Goal: Task Accomplishment & Management: Use online tool/utility

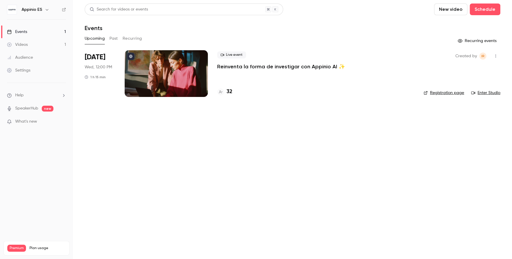
click at [240, 67] on p "Reinventa la forma de investigar con Appinio AI ✨" at bounding box center [281, 66] width 128 height 7
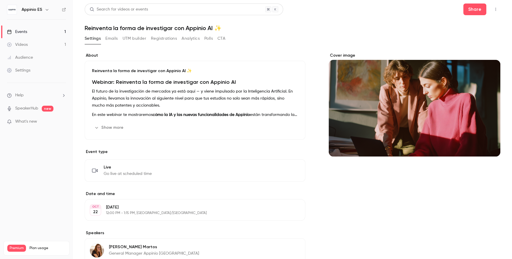
click at [167, 38] on button "Registrations" at bounding box center [164, 38] width 26 height 9
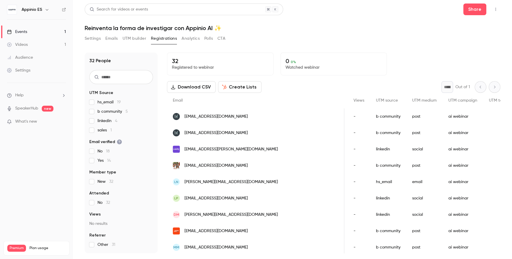
click at [305, 40] on div "Settings Emails UTM builder Registrations Analytics Polls CTA" at bounding box center [293, 40] width 416 height 12
click at [376, 98] on span "UTM source" at bounding box center [387, 100] width 22 height 4
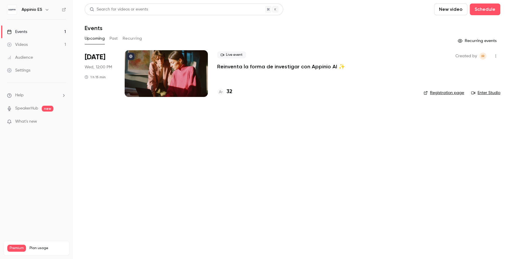
click at [32, 45] on link "Videos 1" at bounding box center [36, 44] width 73 height 13
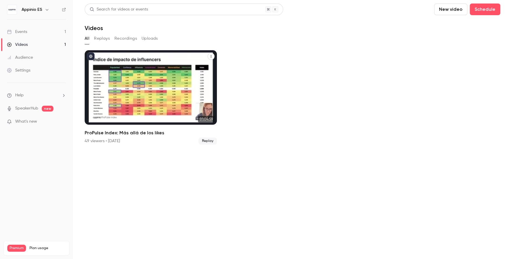
click at [111, 97] on div "ProPulse Index: Más allá de los likes" at bounding box center [151, 87] width 132 height 74
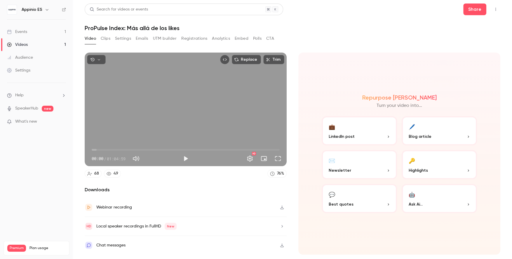
click at [176, 204] on div "Webinar recording" at bounding box center [186, 207] width 202 height 19
click at [408, 250] on div "Repurpose Ai Turn your video into... 💼 LinkedIn post 🖊️ Blog article ✉️ Newslet…" at bounding box center [399, 154] width 202 height 202
click at [408, 234] on div "Repurpose Ai Turn your video into... 💼 LinkedIn post 🖊️ Blog article ✉️ Newslet…" at bounding box center [399, 154] width 202 height 202
click at [355, 199] on button "💬 Best quotes" at bounding box center [359, 198] width 75 height 29
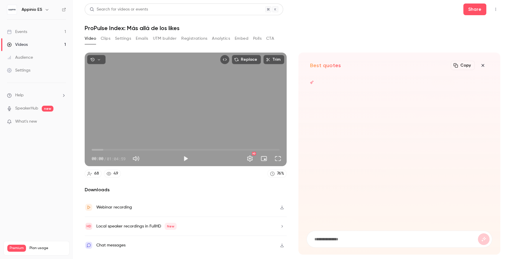
click at [484, 64] on icon "button" at bounding box center [482, 65] width 7 height 5
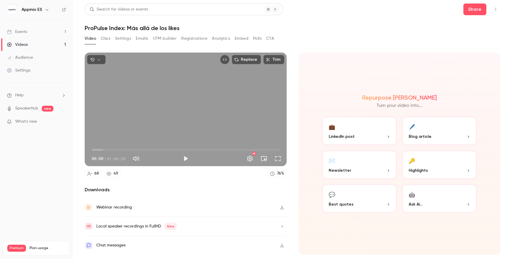
click at [103, 39] on button "Clips" at bounding box center [106, 38] width 10 height 9
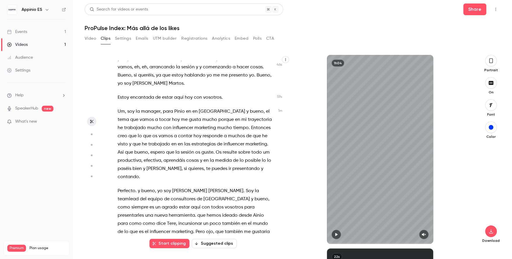
scroll to position [140, 0]
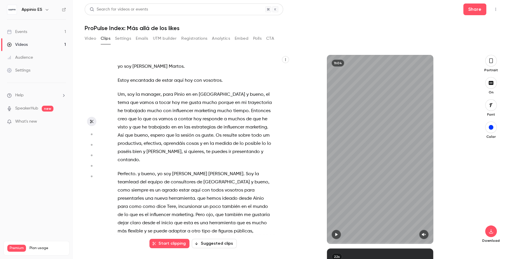
click at [210, 247] on button "Suggested clips" at bounding box center [214, 243] width 45 height 9
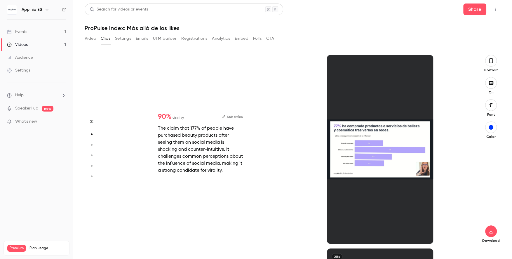
scroll to position [194, 0]
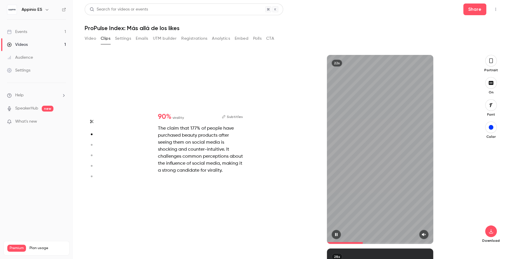
click at [426, 236] on button "button" at bounding box center [423, 234] width 9 height 9
type input "*"
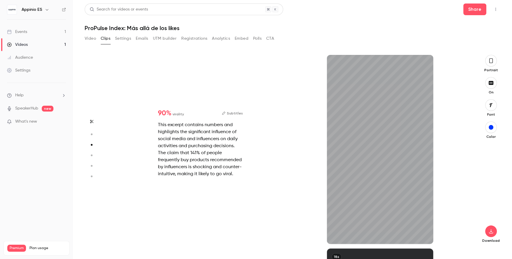
scroll to position [387, 0]
click at [424, 234] on icon "button" at bounding box center [424, 234] width 5 height 4
click at [334, 235] on icon "button" at bounding box center [336, 234] width 5 height 4
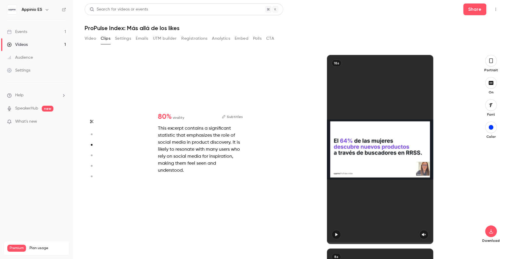
type input "*"
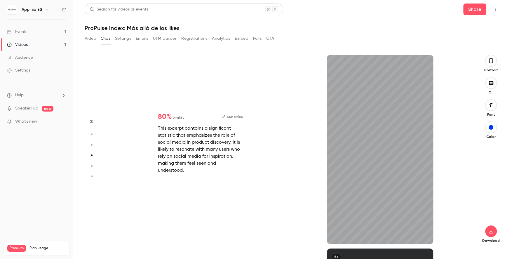
scroll to position [581, 0]
click at [422, 235] on icon "button" at bounding box center [424, 234] width 5 height 4
type input "*"
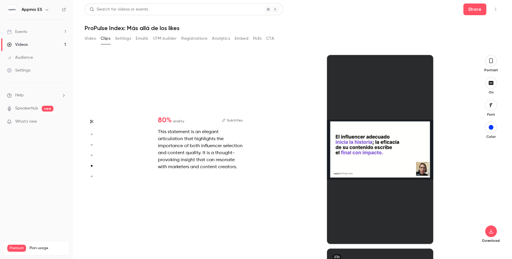
scroll to position [774, 0]
click at [427, 226] on div at bounding box center [380, 149] width 106 height 189
click at [390, 160] on div at bounding box center [380, 149] width 106 height 189
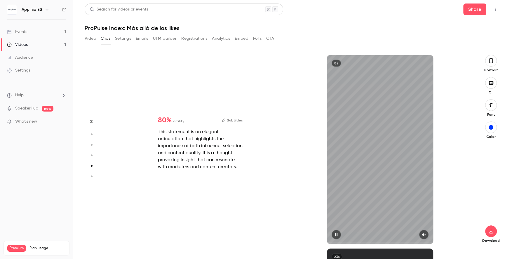
click at [342, 232] on div at bounding box center [380, 234] width 106 height 9
click at [337, 233] on icon "button" at bounding box center [336, 234] width 5 height 4
click at [426, 235] on icon "button" at bounding box center [424, 234] width 5 height 4
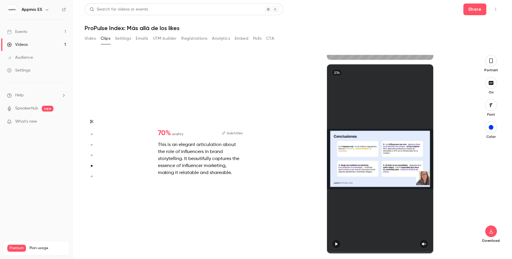
type input "*"
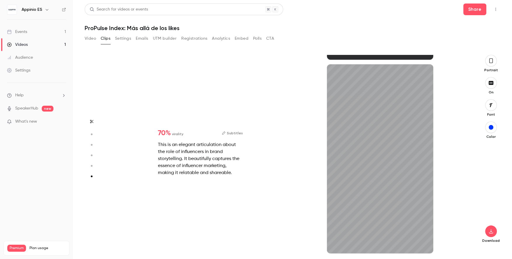
scroll to position [959, 0]
click at [426, 244] on icon "button" at bounding box center [424, 244] width 5 height 4
type input "*"
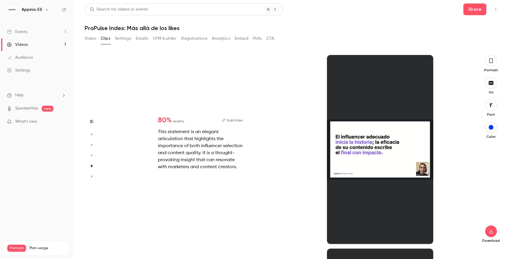
type input "*"
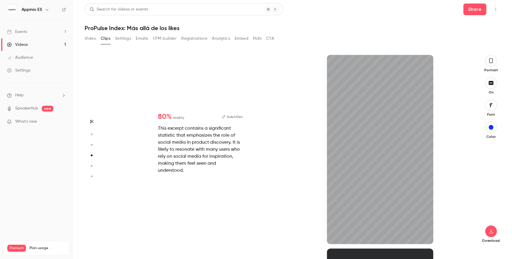
type input "*"
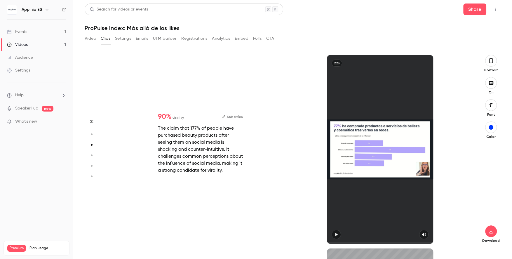
type input "*"
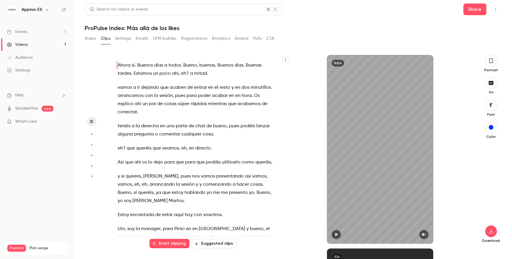
scroll to position [0, 0]
click at [209, 244] on button "Suggested clips" at bounding box center [214, 243] width 45 height 9
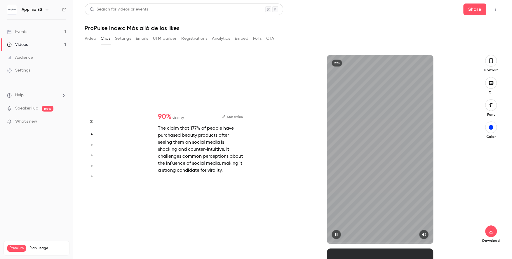
scroll to position [194, 0]
click at [232, 117] on button "Subtitles" at bounding box center [232, 116] width 21 height 7
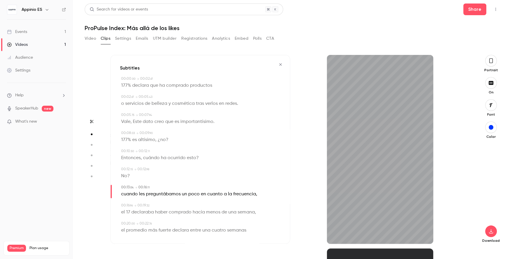
click at [152, 86] on span "que" at bounding box center [154, 85] width 8 height 8
type input "*"
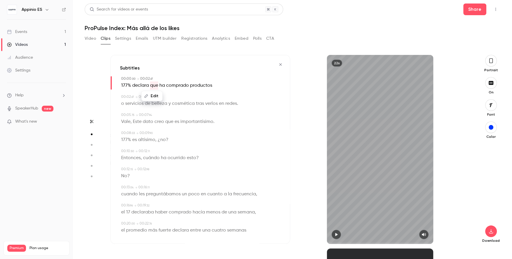
click at [147, 96] on icon "button" at bounding box center [146, 96] width 4 height 4
click at [124, 85] on span "177%" at bounding box center [126, 85] width 10 height 8
click at [124, 95] on button "Edit" at bounding box center [124, 95] width 20 height 9
click at [116, 97] on input "****" at bounding box center [138, 98] width 53 height 12
type input "******"
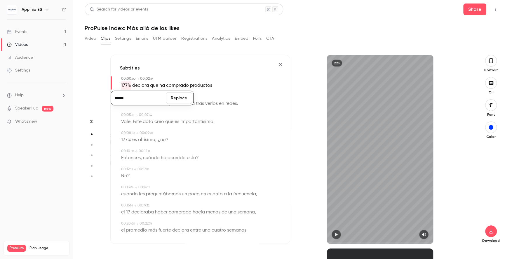
click at [179, 100] on button "Replace" at bounding box center [179, 98] width 26 height 12
click at [128, 122] on span "Vale" at bounding box center [125, 122] width 9 height 8
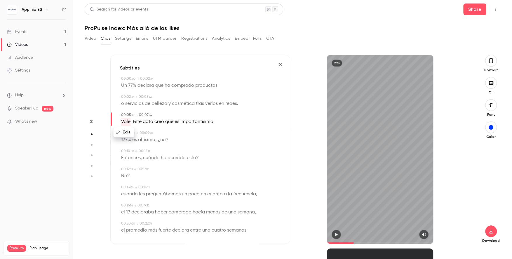
click at [225, 100] on span "redes" at bounding box center [231, 104] width 12 height 8
click at [341, 231] on div at bounding box center [380, 234] width 106 height 9
click at [335, 238] on button "button" at bounding box center [336, 234] width 9 height 9
click at [335, 236] on icon "button" at bounding box center [336, 234] width 5 height 4
click at [126, 120] on span "Vale" at bounding box center [125, 122] width 9 height 8
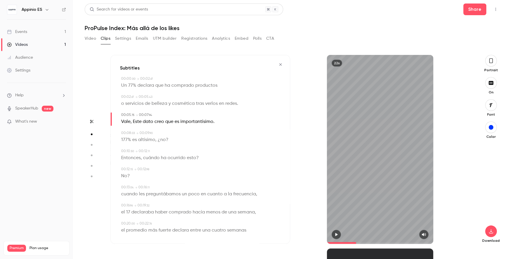
type input "***"
click at [123, 130] on button "Edit" at bounding box center [124, 132] width 20 height 9
click at [132, 133] on input "****" at bounding box center [138, 134] width 53 height 12
click at [115, 134] on input "*****" at bounding box center [138, 134] width 53 height 12
type input "******"
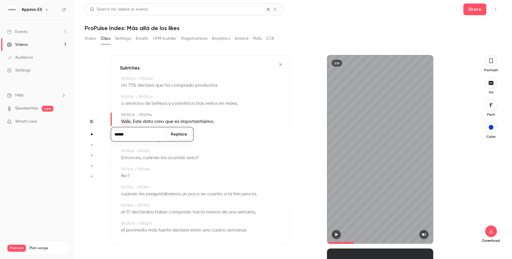
click at [185, 135] on button "Replace" at bounding box center [179, 134] width 26 height 12
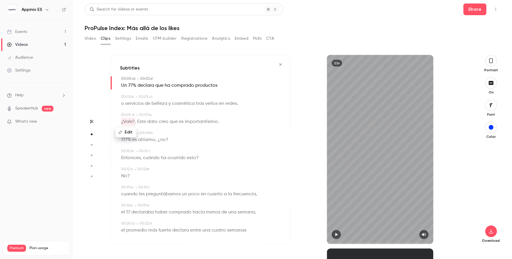
click at [191, 136] on div "177% es altísimo , ¿no ?" at bounding box center [200, 140] width 159 height 8
type input "*"
click at [124, 139] on span "177%" at bounding box center [126, 140] width 10 height 8
click at [123, 147] on button "Edit" at bounding box center [124, 150] width 20 height 9
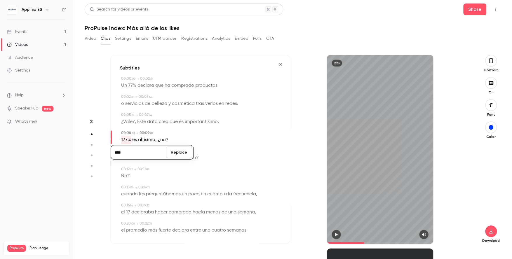
click at [114, 152] on input "****" at bounding box center [138, 153] width 53 height 12
click at [116, 152] on input "****" at bounding box center [138, 153] width 53 height 12
click at [142, 152] on input "******" at bounding box center [138, 153] width 53 height 12
type input "******"
click at [185, 151] on button "Replace" at bounding box center [179, 153] width 26 height 12
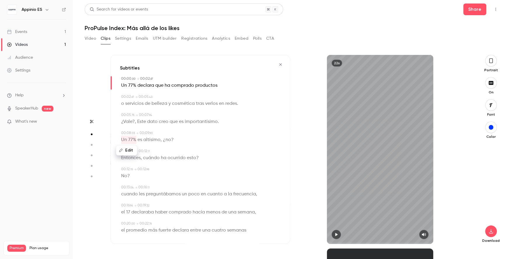
click at [147, 156] on span "cuándo" at bounding box center [151, 158] width 17 height 8
type input "****"
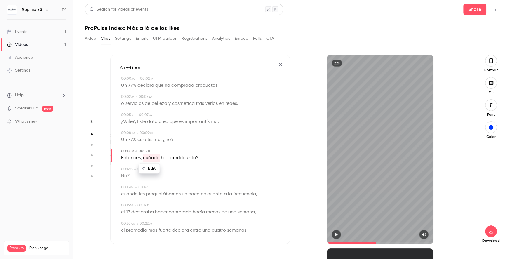
click at [145, 170] on button "Edit" at bounding box center [149, 168] width 20 height 9
type input "*******"
click at [175, 172] on button "Replace" at bounding box center [179, 171] width 26 height 12
click at [337, 234] on icon "button" at bounding box center [336, 234] width 5 height 4
click at [133, 120] on span "¿Vale?" at bounding box center [128, 122] width 14 height 8
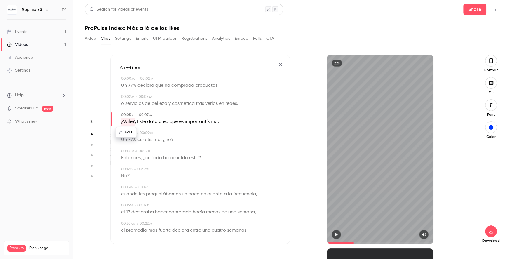
click at [129, 131] on button "Edit" at bounding box center [126, 132] width 20 height 9
click at [138, 121] on span "Este" at bounding box center [141, 122] width 9 height 8
click at [135, 123] on div "Edit" at bounding box center [142, 132] width 17 height 19
click at [135, 123] on span "," at bounding box center [135, 122] width 1 height 8
click at [136, 119] on span at bounding box center [136, 121] width 1 height 5
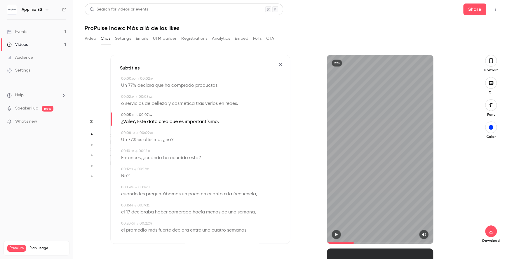
click at [130, 120] on span "¿Vale?" at bounding box center [128, 122] width 14 height 8
click at [236, 103] on span "redes" at bounding box center [231, 104] width 12 height 8
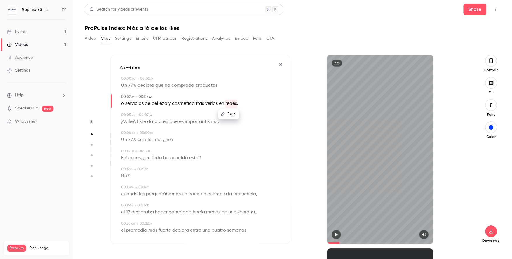
click at [231, 112] on button "Edit" at bounding box center [229, 113] width 20 height 9
click at [228, 119] on input "*****" at bounding box center [217, 116] width 53 height 12
click at [136, 123] on span at bounding box center [136, 121] width 1 height 5
type input "***"
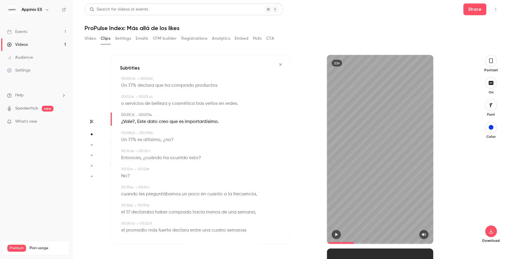
click at [130, 121] on span "¿Vale?" at bounding box center [128, 122] width 14 height 8
click at [129, 132] on button "Edit" at bounding box center [126, 132] width 20 height 9
click at [184, 136] on button "Replace" at bounding box center [179, 134] width 26 height 12
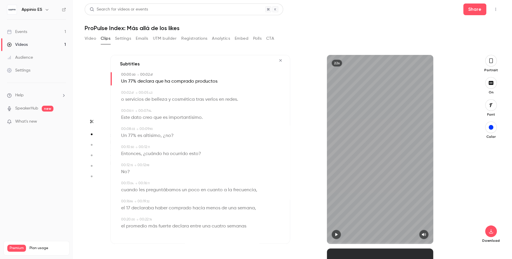
scroll to position [4, 0]
click at [188, 152] on span at bounding box center [188, 153] width 1 height 5
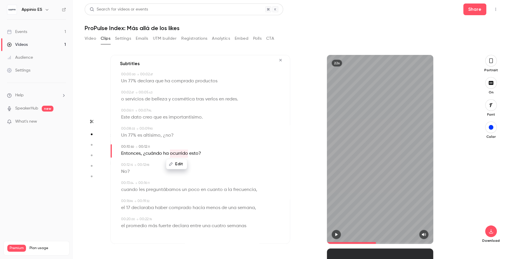
click at [181, 162] on button "Edit" at bounding box center [176, 163] width 20 height 9
click at [124, 173] on span "No" at bounding box center [124, 172] width 6 height 8
click at [128, 169] on span "?" at bounding box center [128, 172] width 3 height 8
click at [174, 152] on span "ocurrido" at bounding box center [179, 153] width 18 height 8
click at [337, 235] on icon "button" at bounding box center [336, 234] width 2 height 3
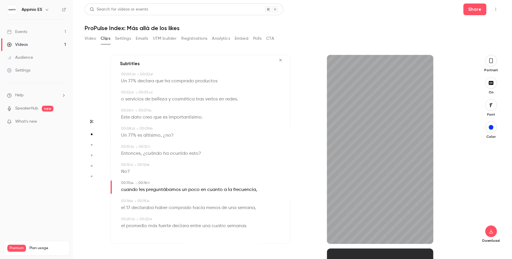
click at [123, 189] on span "cuando" at bounding box center [129, 190] width 17 height 8
type input "**"
click at [124, 200] on button "Edit" at bounding box center [127, 200] width 20 height 9
click at [115, 202] on input "******" at bounding box center [138, 202] width 53 height 12
type input "******"
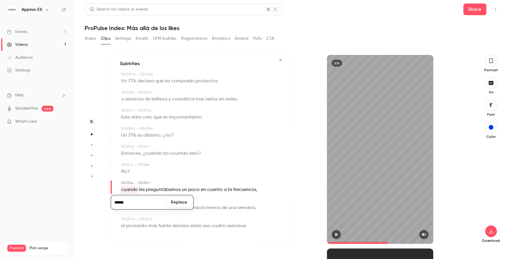
drag, startPoint x: 181, startPoint y: 200, endPoint x: 182, endPoint y: 171, distance: 28.9
click at [181, 200] on button "Replace" at bounding box center [179, 202] width 26 height 12
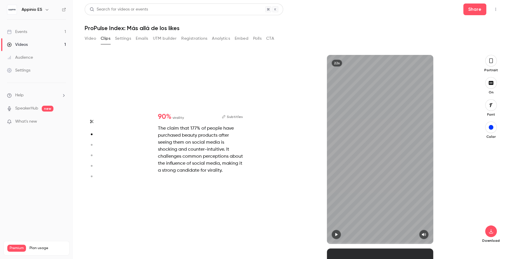
scroll to position [194, 0]
click at [237, 116] on button "Subtitles" at bounding box center [232, 116] width 21 height 7
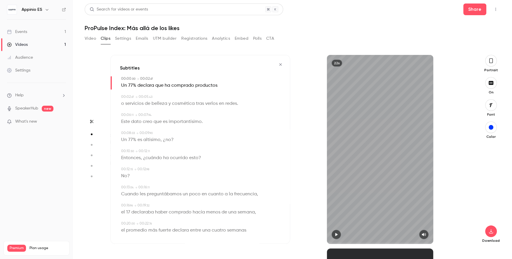
click at [127, 159] on span "Entonces" at bounding box center [131, 158] width 20 height 8
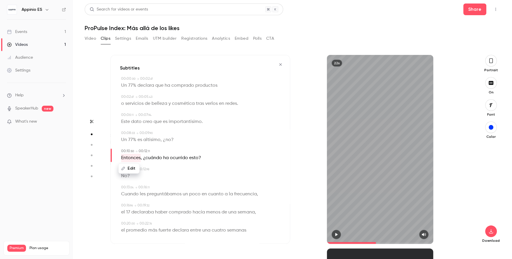
click at [335, 234] on icon "button" at bounding box center [336, 234] width 5 height 4
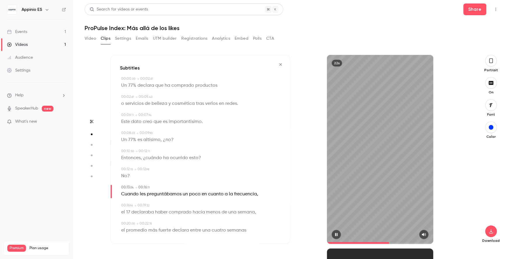
click at [335, 234] on icon "button" at bounding box center [336, 234] width 5 height 4
click at [127, 174] on span "?" at bounding box center [128, 176] width 3 height 8
type input "****"
click at [121, 187] on button "Edit" at bounding box center [122, 186] width 20 height 9
type input "***"
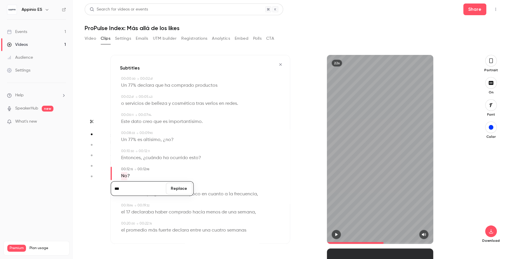
click at [178, 188] on button "Replace" at bounding box center [179, 189] width 26 height 12
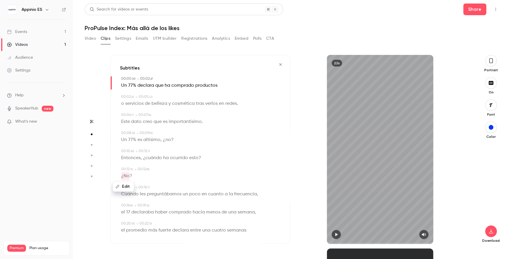
click at [127, 195] on div "Edit" at bounding box center [125, 186] width 17 height 19
click at [131, 193] on div "Edit" at bounding box center [125, 186] width 17 height 19
click at [156, 194] on span "preguntábamos" at bounding box center [164, 194] width 35 height 8
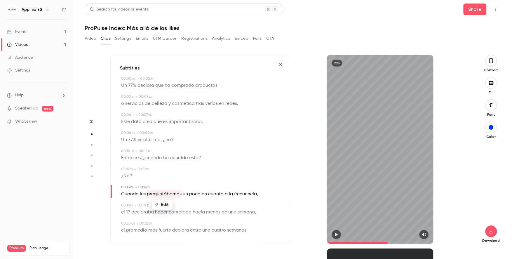
click at [125, 193] on span "Cuando" at bounding box center [130, 194] width 18 height 8
click at [336, 235] on icon "button" at bounding box center [336, 234] width 2 height 3
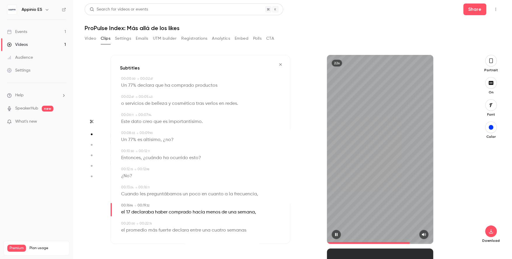
click at [336, 235] on icon "button" at bounding box center [336, 234] width 5 height 4
click at [127, 214] on span "17" at bounding box center [128, 212] width 4 height 8
type input "**"
click at [125, 223] on button "Edit" at bounding box center [126, 222] width 20 height 9
click at [127, 224] on input "**" at bounding box center [138, 225] width 53 height 12
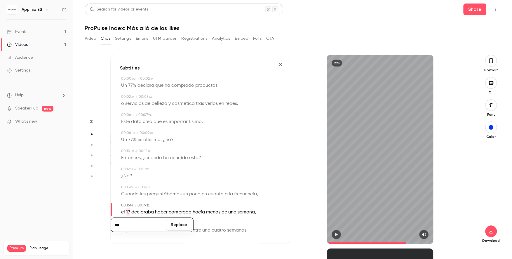
type input "***"
click at [178, 225] on button "Replace" at bounding box center [179, 225] width 26 height 12
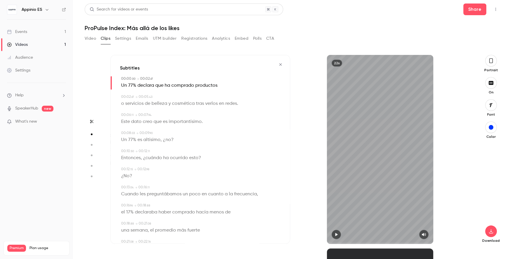
click at [338, 232] on button "button" at bounding box center [336, 234] width 9 height 9
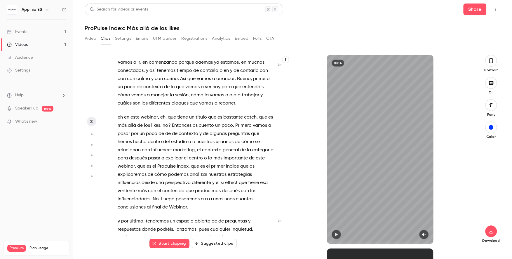
scroll to position [370, 0]
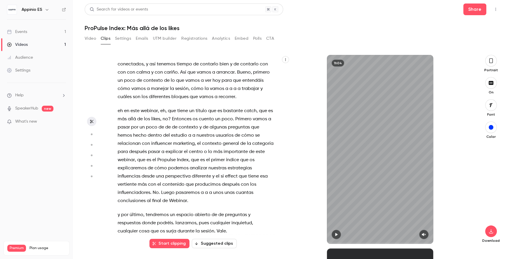
click at [229, 240] on button "Suggested clips" at bounding box center [214, 243] width 45 height 9
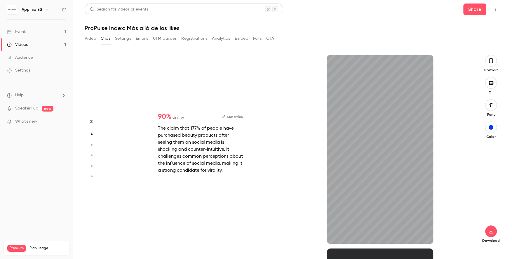
scroll to position [194, 0]
click at [93, 119] on icon "button" at bounding box center [91, 121] width 5 height 4
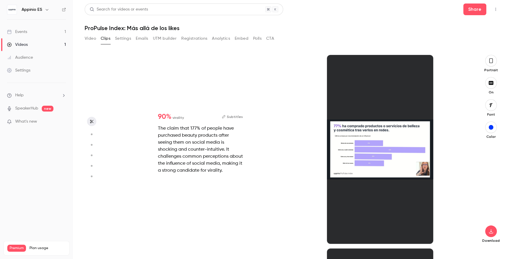
scroll to position [0, 0]
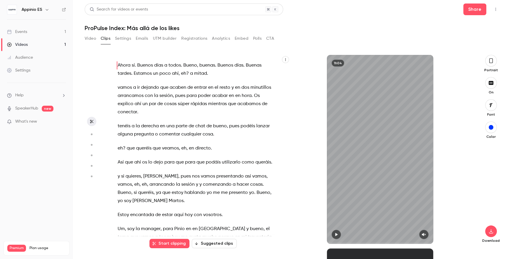
click at [221, 247] on button "Suggested clips" at bounding box center [214, 243] width 45 height 9
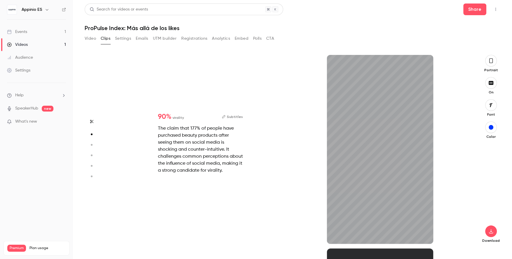
scroll to position [194, 0]
click at [337, 233] on icon "button" at bounding box center [336, 234] width 5 height 4
click at [493, 103] on icon "button" at bounding box center [491, 105] width 6 height 5
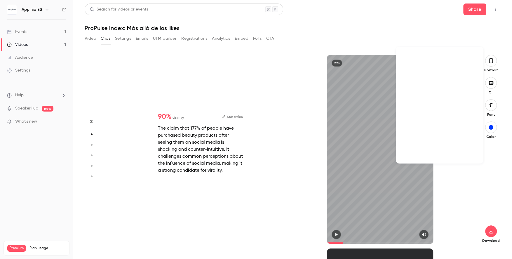
scroll to position [6518, 0]
click at [411, 97] on div at bounding box center [440, 98] width 78 height 8
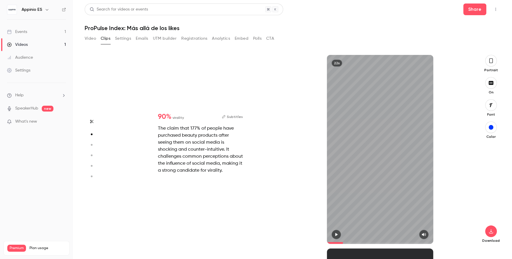
click at [336, 233] on icon "button" at bounding box center [336, 234] width 2 height 3
click at [492, 62] on icon "button" at bounding box center [491, 61] width 5 height 6
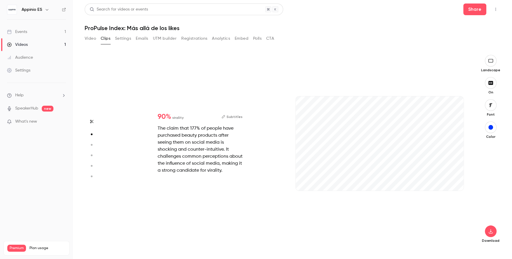
click at [492, 62] on icon "button" at bounding box center [491, 60] width 6 height 5
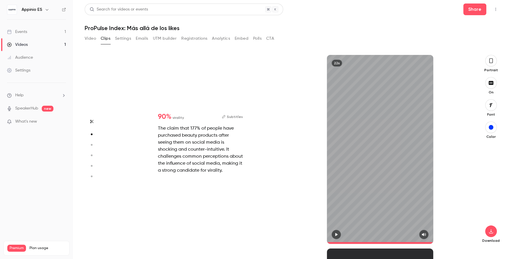
click at [92, 121] on icon "button" at bounding box center [91, 121] width 5 height 4
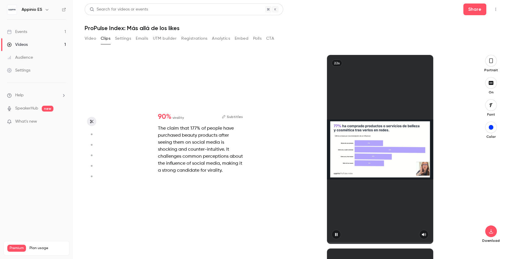
scroll to position [0, 0]
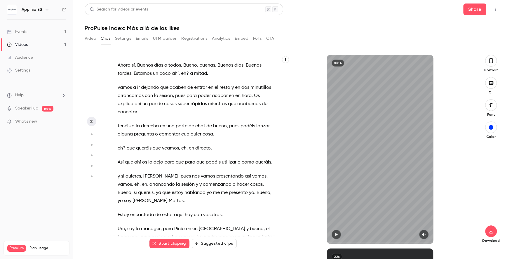
click at [212, 246] on button "Suggested clips" at bounding box center [214, 243] width 45 height 9
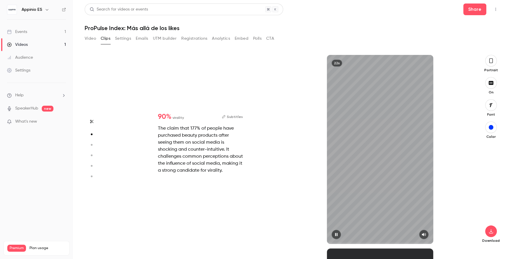
scroll to position [194, 0]
click at [368, 91] on div "22s" at bounding box center [380, 149] width 106 height 189
click at [92, 144] on icon "button" at bounding box center [91, 145] width 5 height 4
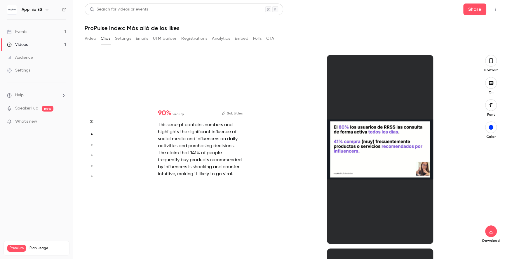
type input "*"
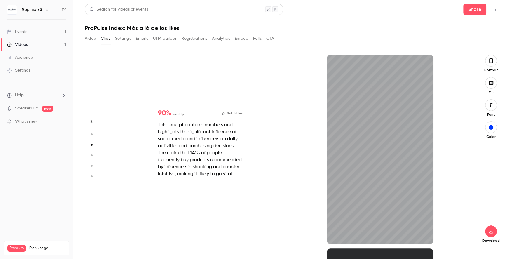
click at [91, 132] on button "button" at bounding box center [91, 134] width 9 height 9
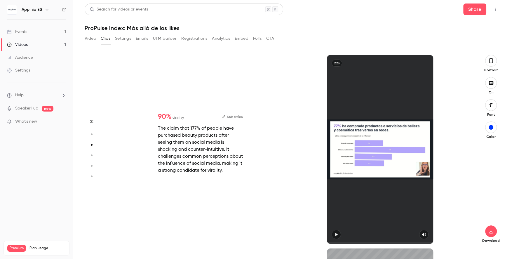
type input "*"
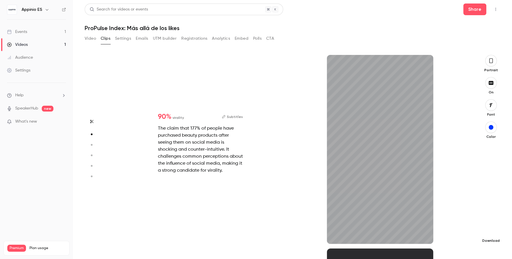
click at [492, 231] on icon "button" at bounding box center [491, 231] width 7 height 5
click at [91, 133] on icon "button" at bounding box center [91, 134] width 5 height 4
click at [236, 117] on button "Subtitles" at bounding box center [232, 116] width 21 height 7
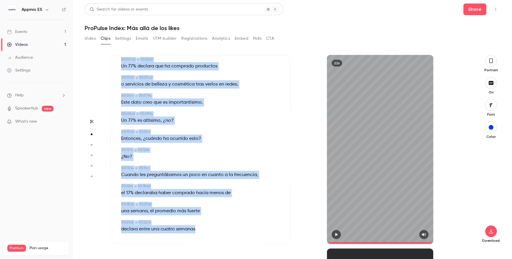
scroll to position [22, 0]
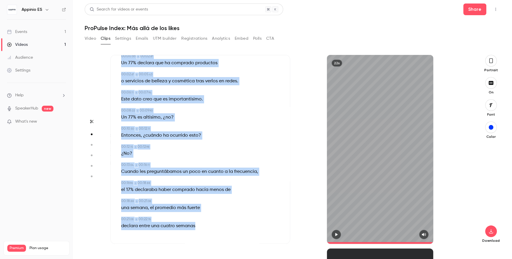
drag, startPoint x: 119, startPoint y: 71, endPoint x: 206, endPoint y: 223, distance: 175.2
click at [206, 223] on div "Subtitles 00:00 . 00 → 00:02 . 67 Un 77% declara que ha comprado productos 00:0…" at bounding box center [200, 149] width 180 height 189
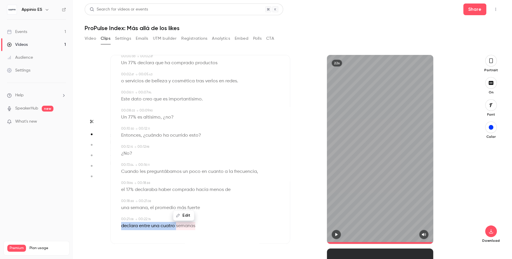
copy p "declara entre una cuatro"
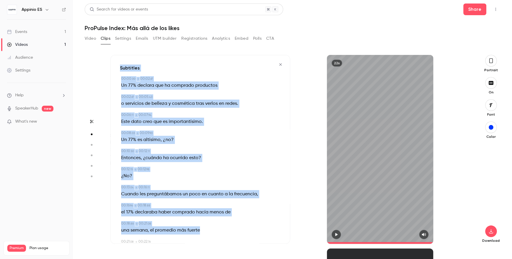
drag, startPoint x: 115, startPoint y: 66, endPoint x: 205, endPoint y: 235, distance: 191.1
click at [205, 235] on div "Subtitles 00:00 . 00 → 00:02 . 67 Un 77% declara que ha comprado productos 00:0…" at bounding box center [200, 149] width 180 height 189
copy div "Subtitles 00:00 . 00 → 00:02 . 67 Un 77% declara que ha comprado productos 00:0…"
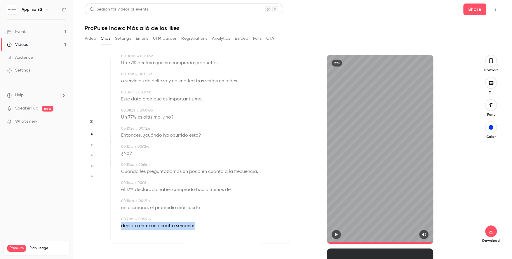
drag, startPoint x: 118, startPoint y: 226, endPoint x: 202, endPoint y: 229, distance: 84.1
click at [202, 229] on div "Subtitles 00:00 . 00 → 00:02 . 67 Un 77% declara que ha comprado productos 00:0…" at bounding box center [200, 149] width 180 height 189
copy p "declara entre una cuatro"
click at [130, 224] on span "declara" at bounding box center [129, 226] width 17 height 8
click at [335, 238] on button "button" at bounding box center [336, 234] width 9 height 9
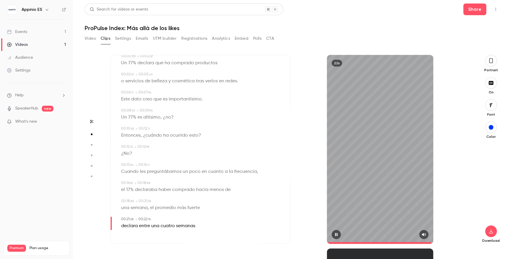
click at [335, 238] on button "button" at bounding box center [336, 234] width 9 height 9
click at [176, 227] on span "semanas" at bounding box center [185, 226] width 19 height 8
type input "****"
click at [158, 226] on span "una" at bounding box center [155, 226] width 8 height 8
click at [155, 217] on button "Edit" at bounding box center [153, 215] width 20 height 9
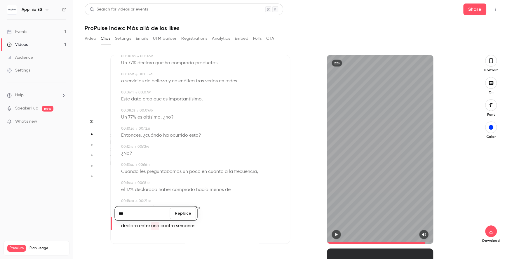
click at [146, 208] on input "***" at bounding box center [142, 214] width 53 height 12
click at [147, 212] on input "***" at bounding box center [142, 214] width 53 height 12
type input "*****"
click at [182, 212] on button "Replace" at bounding box center [183, 214] width 26 height 12
click at [222, 223] on div "Edit declara entre una y cuatro semanas" at bounding box center [200, 226] width 159 height 8
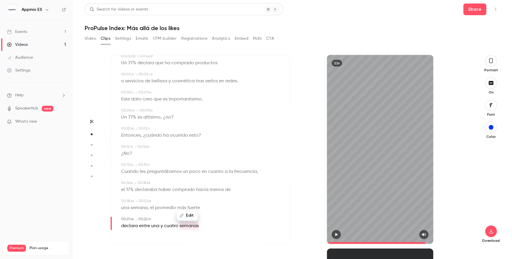
click at [337, 235] on icon "button" at bounding box center [336, 234] width 5 height 4
type input "****"
click at [42, 44] on link "Videos 1" at bounding box center [36, 44] width 73 height 13
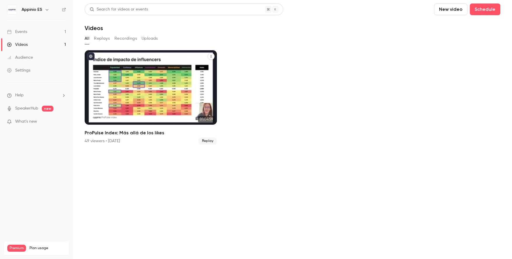
click at [115, 87] on div "ProPulse Index: Más allá de los likes" at bounding box center [151, 87] width 132 height 74
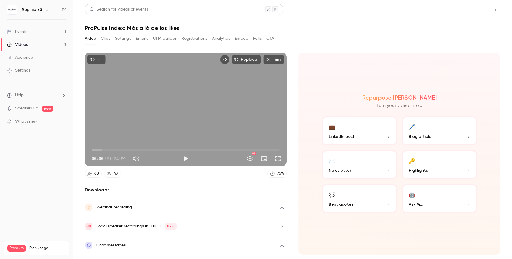
click at [478, 10] on button "Share" at bounding box center [474, 10] width 23 height 12
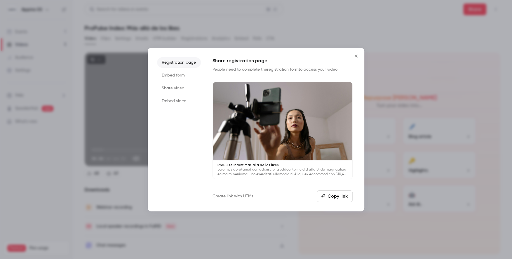
click at [277, 119] on div at bounding box center [283, 121] width 140 height 79
click at [134, 126] on div at bounding box center [256, 129] width 512 height 259
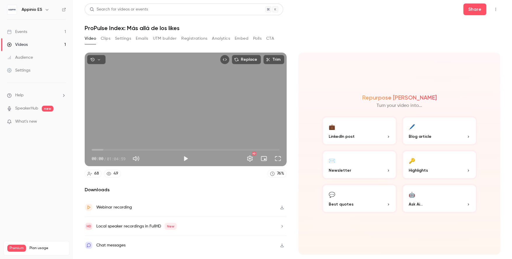
click at [157, 37] on button "UTM builder" at bounding box center [165, 38] width 24 height 9
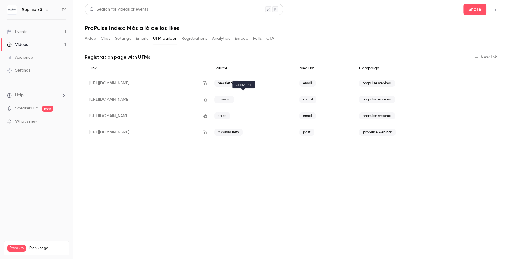
click at [207, 99] on icon "button" at bounding box center [205, 100] width 4 height 4
click at [89, 38] on button "Video" at bounding box center [90, 38] width 11 height 9
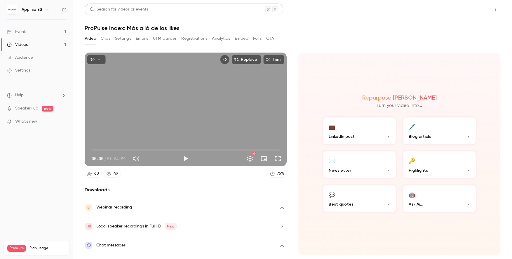
click at [477, 9] on button "Share" at bounding box center [474, 10] width 23 height 12
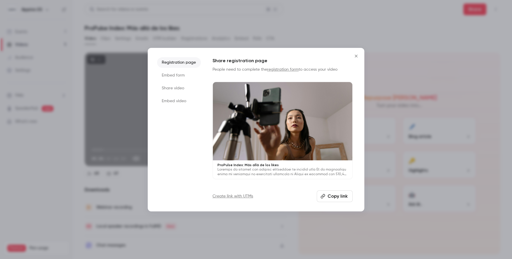
click at [118, 88] on div at bounding box center [256, 129] width 512 height 259
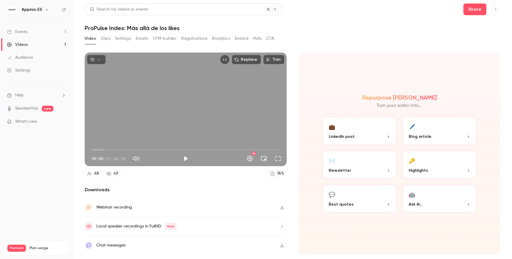
click at [162, 38] on button "UTM builder" at bounding box center [165, 38] width 24 height 9
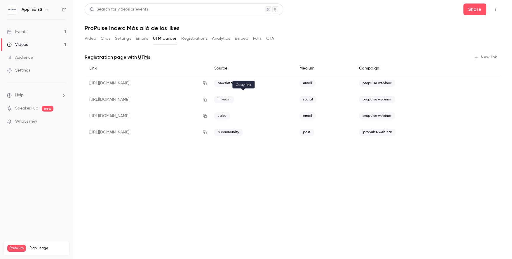
click at [207, 101] on icon "button" at bounding box center [205, 100] width 5 height 4
click at [210, 102] on button "button" at bounding box center [204, 99] width 9 height 9
click at [58, 30] on link "Events 1" at bounding box center [36, 31] width 73 height 13
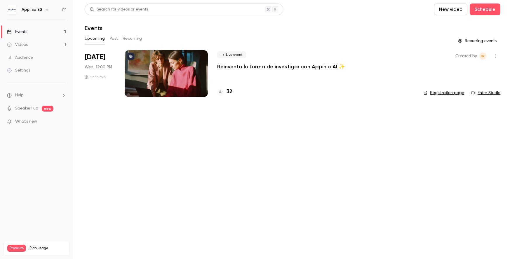
click at [46, 32] on link "Events 1" at bounding box center [36, 31] width 73 height 13
click at [59, 41] on link "Videos 1" at bounding box center [36, 44] width 73 height 13
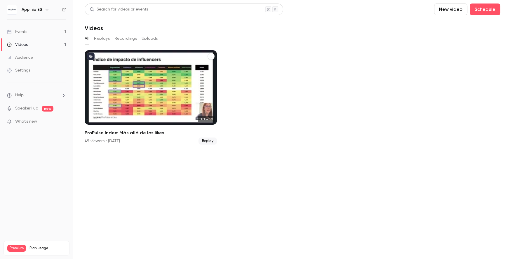
click at [141, 77] on div "ProPulse Index: Más allá de los likes" at bounding box center [151, 87] width 132 height 74
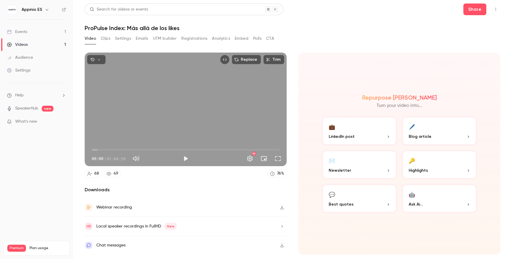
click at [192, 36] on button "Registrations" at bounding box center [194, 38] width 26 height 9
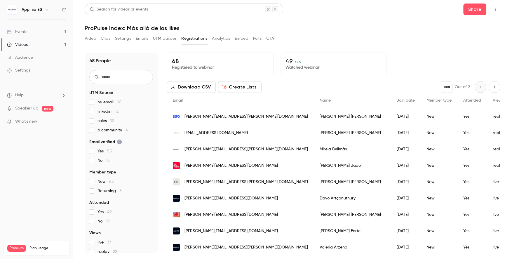
scroll to position [27, 0]
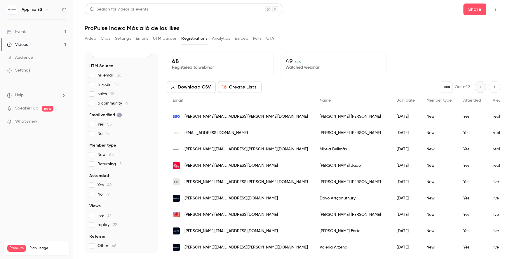
click at [101, 224] on span "replay 22" at bounding box center [108, 225] width 20 height 6
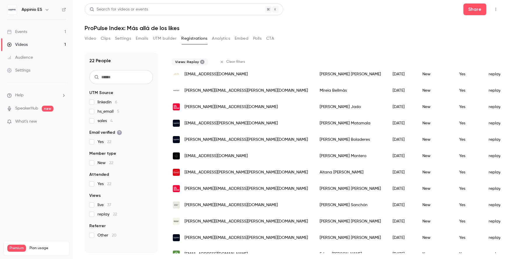
scroll to position [0, 0]
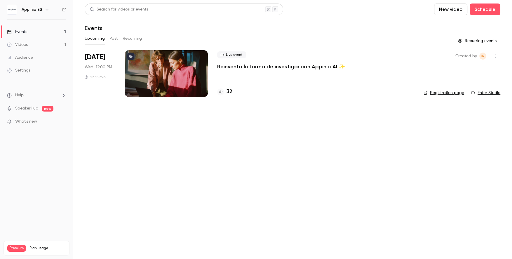
click at [132, 82] on div at bounding box center [166, 73] width 83 height 47
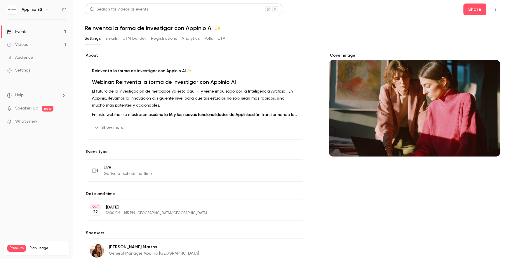
click at [136, 39] on button "UTM builder" at bounding box center [135, 38] width 24 height 9
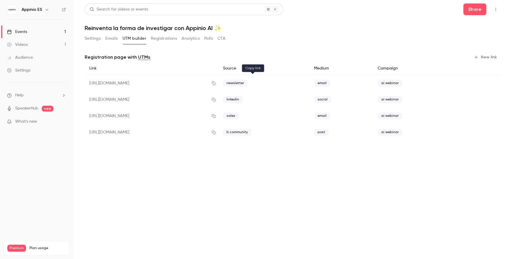
click at [216, 83] on icon "button" at bounding box center [213, 83] width 5 height 4
click at [129, 28] on h1 "Reinventa la forma de investigar con Appinio AI ✨" at bounding box center [293, 28] width 416 height 7
copy div "Reinventa la forma de investigar con Appinio AI ✨ Settings Emails UTM builder R…"
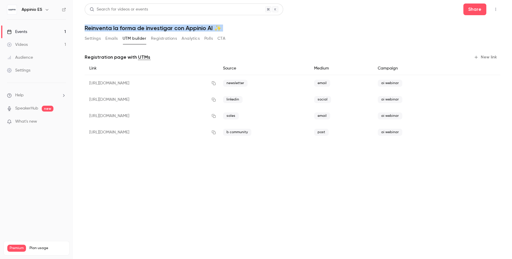
click at [51, 30] on link "Events 1" at bounding box center [36, 31] width 73 height 13
